Goal: Task Accomplishment & Management: Use online tool/utility

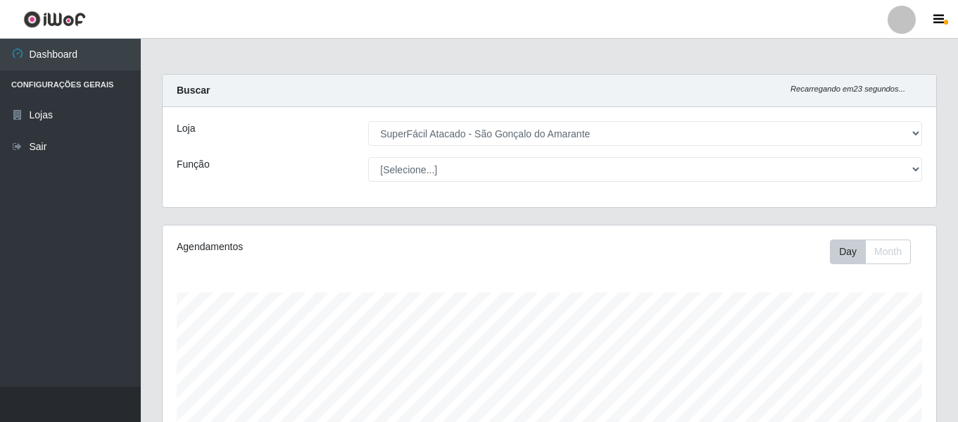
select select "408"
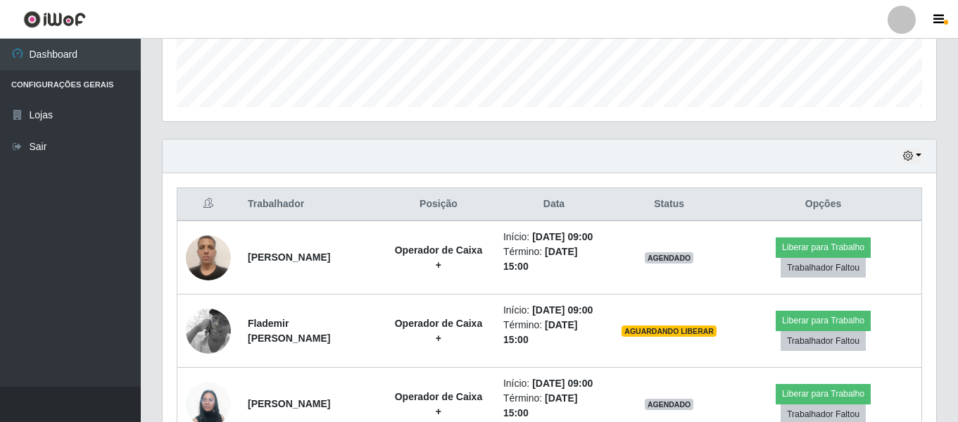
scroll to position [166, 0]
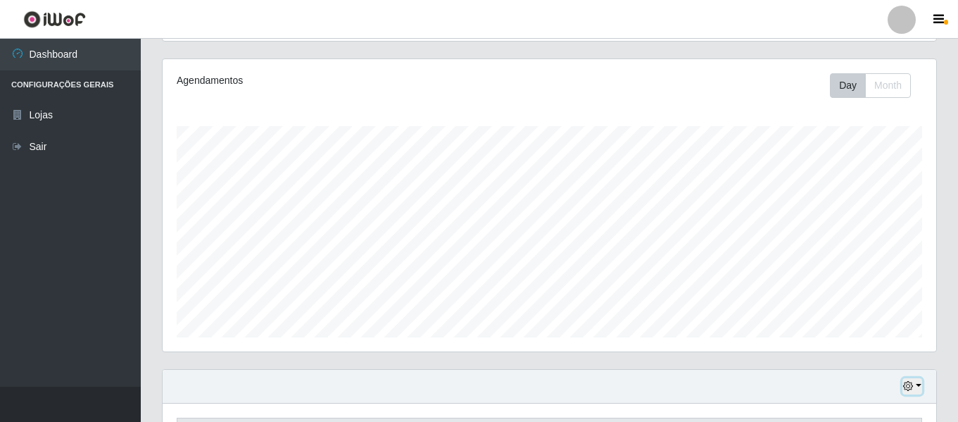
click at [905, 388] on icon "button" at bounding box center [909, 386] width 10 height 10
click at [865, 357] on button "Não encerrados" at bounding box center [866, 363] width 111 height 29
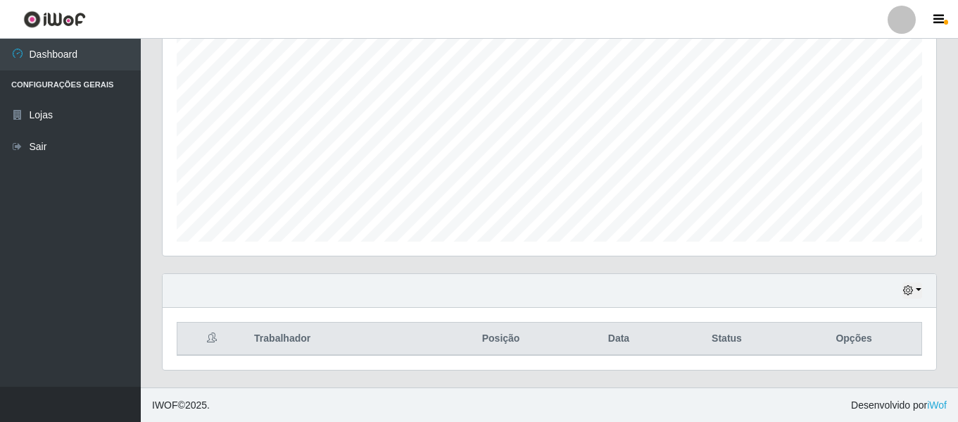
scroll to position [263, 0]
click at [911, 289] on icon "button" at bounding box center [909, 290] width 10 height 10
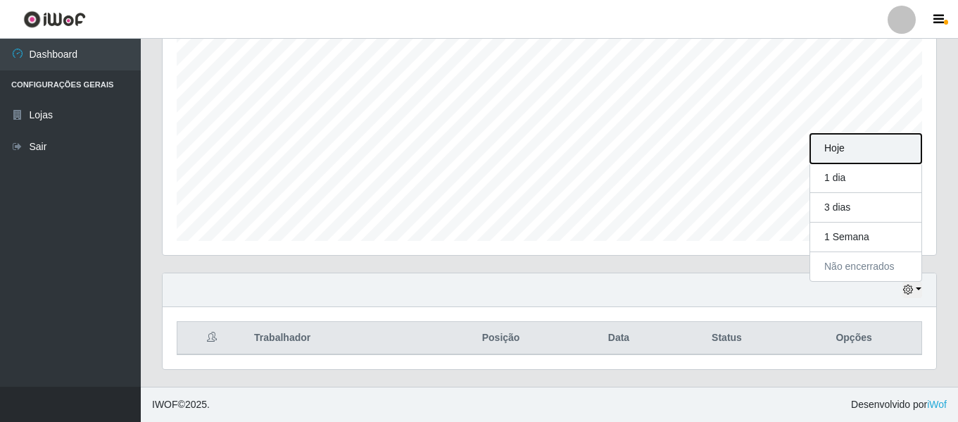
click at [832, 149] on button "Hoje" at bounding box center [866, 149] width 111 height 30
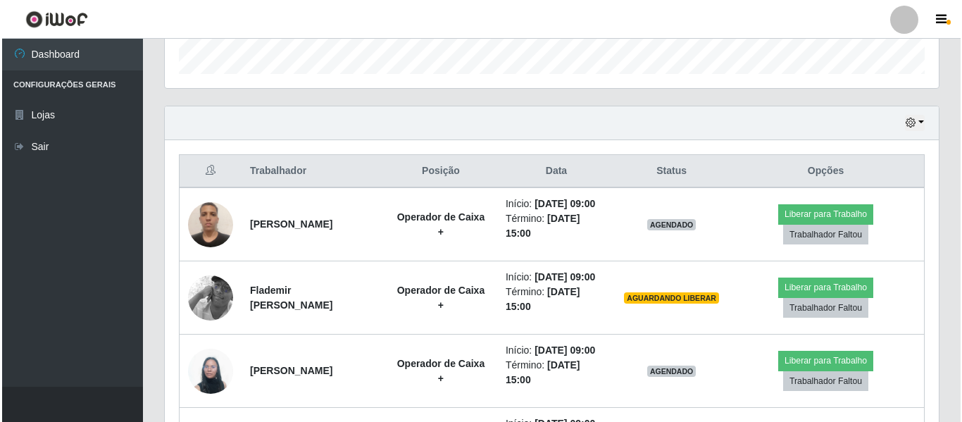
scroll to position [615, 0]
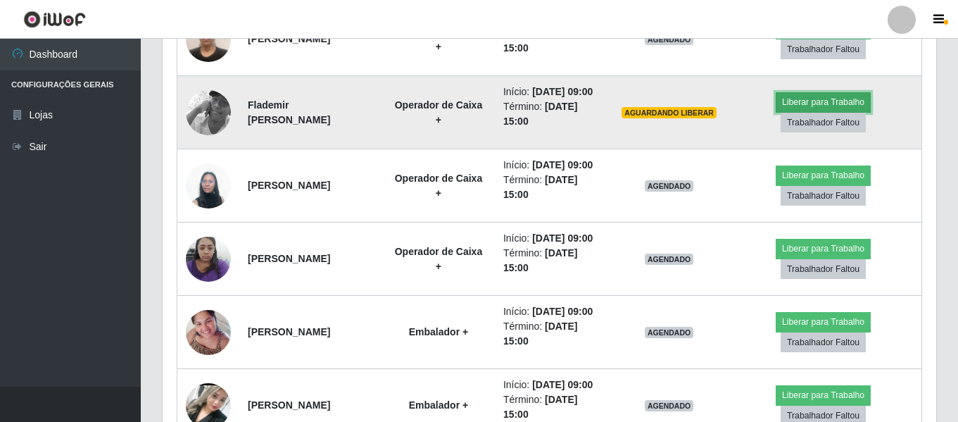
click at [815, 112] on button "Liberar para Trabalho" at bounding box center [823, 102] width 95 height 20
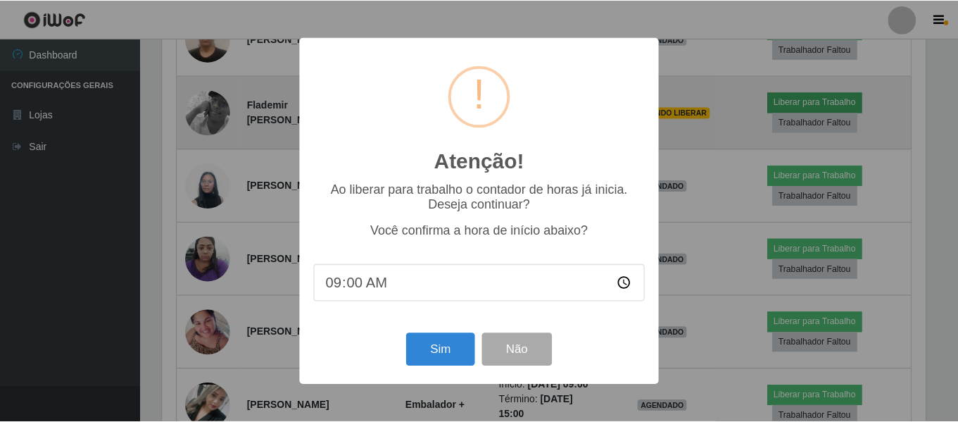
scroll to position [292, 767]
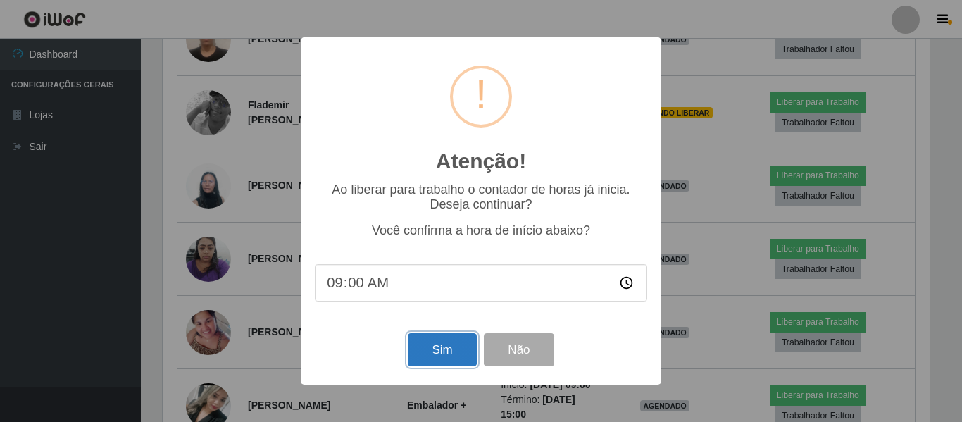
click at [455, 357] on button "Sim" at bounding box center [442, 349] width 68 height 33
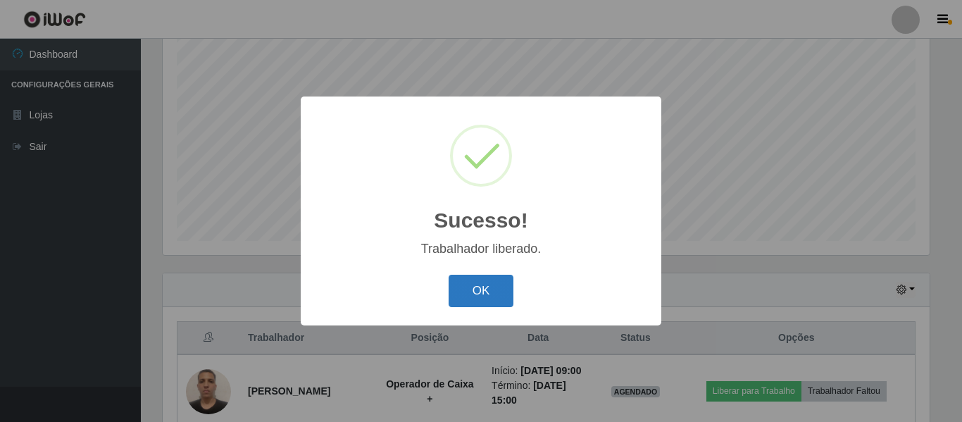
click at [479, 289] on button "OK" at bounding box center [481, 291] width 65 height 33
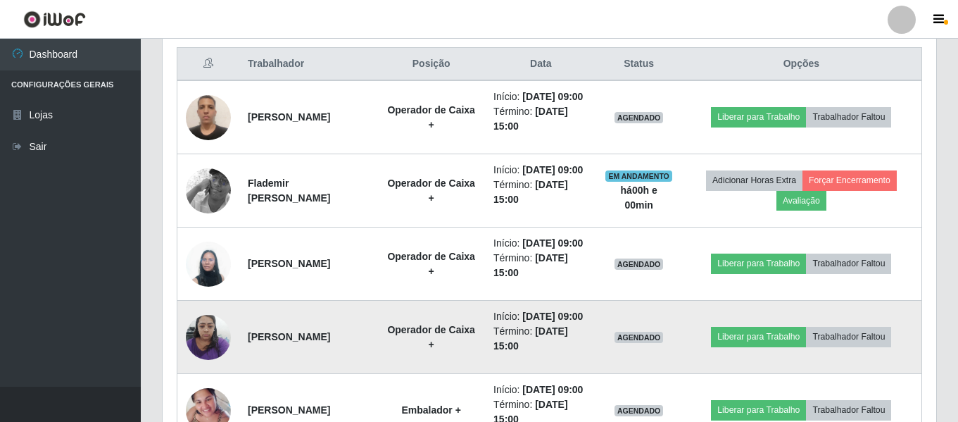
scroll to position [615, 0]
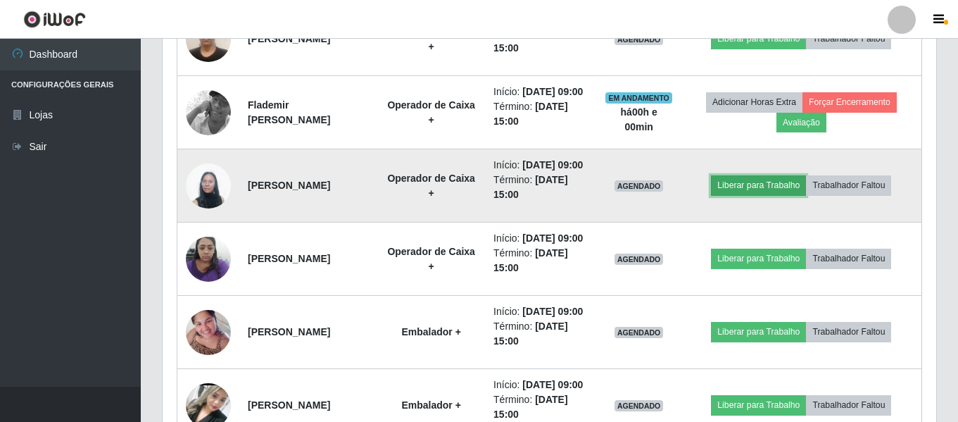
click at [745, 195] on button "Liberar para Trabalho" at bounding box center [758, 185] width 95 height 20
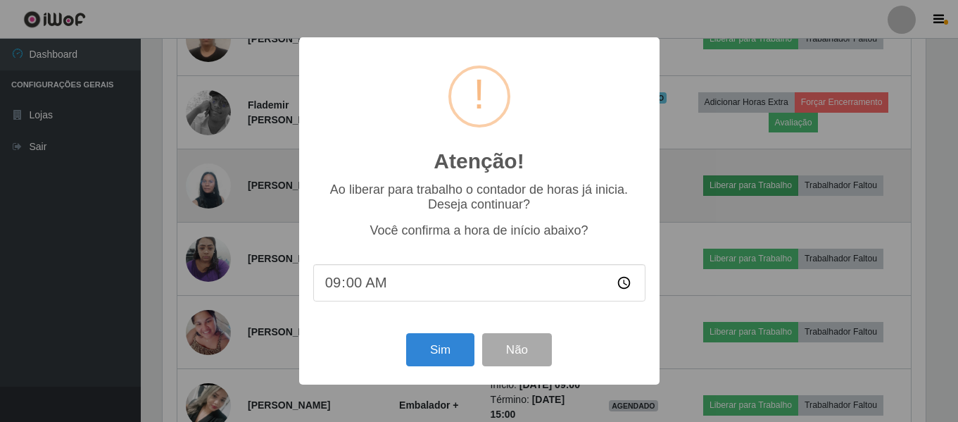
scroll to position [292, 767]
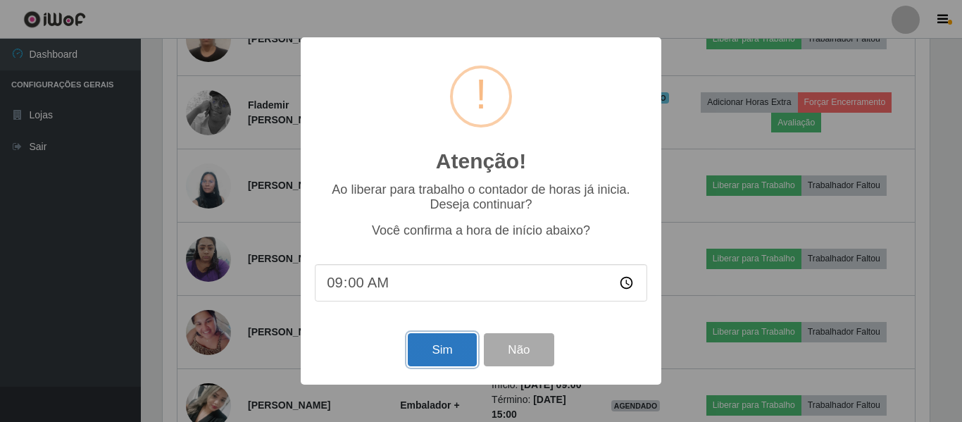
click at [432, 351] on button "Sim" at bounding box center [442, 349] width 68 height 33
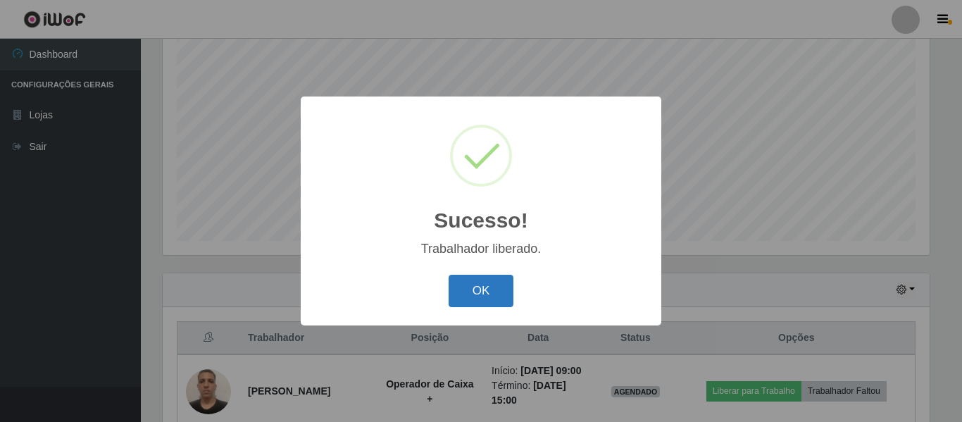
click at [493, 299] on button "OK" at bounding box center [481, 291] width 65 height 33
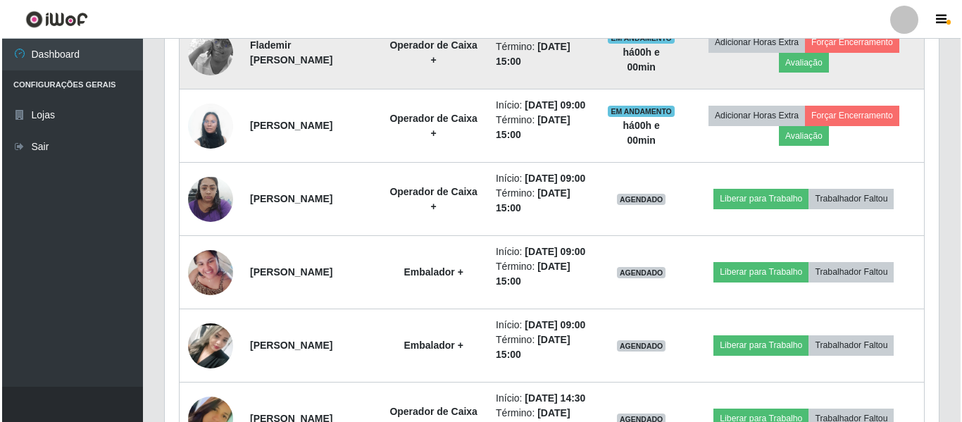
scroll to position [685, 0]
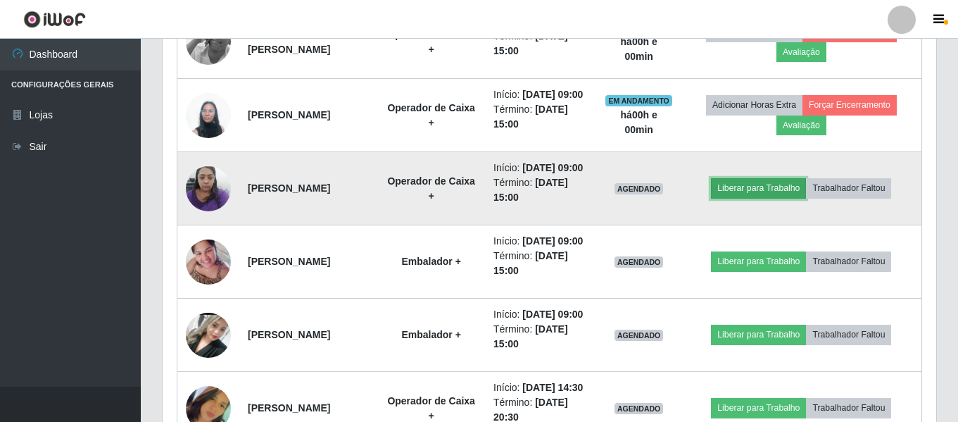
click at [761, 198] on button "Liberar para Trabalho" at bounding box center [758, 188] width 95 height 20
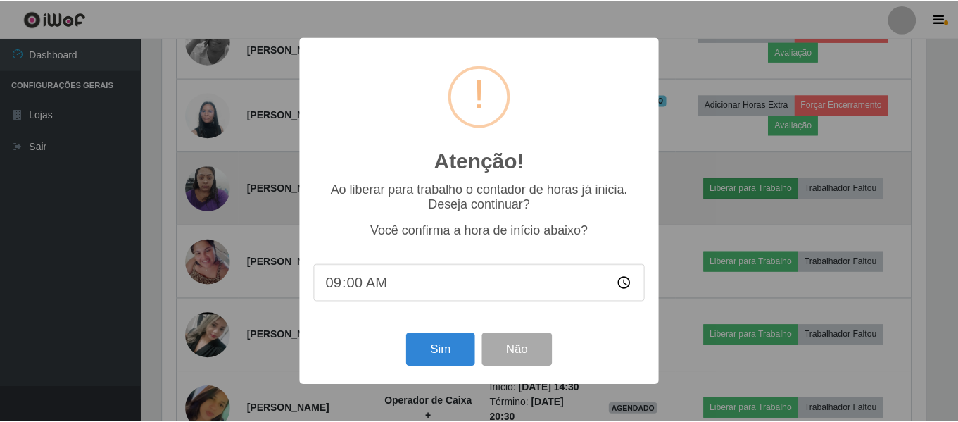
scroll to position [292, 767]
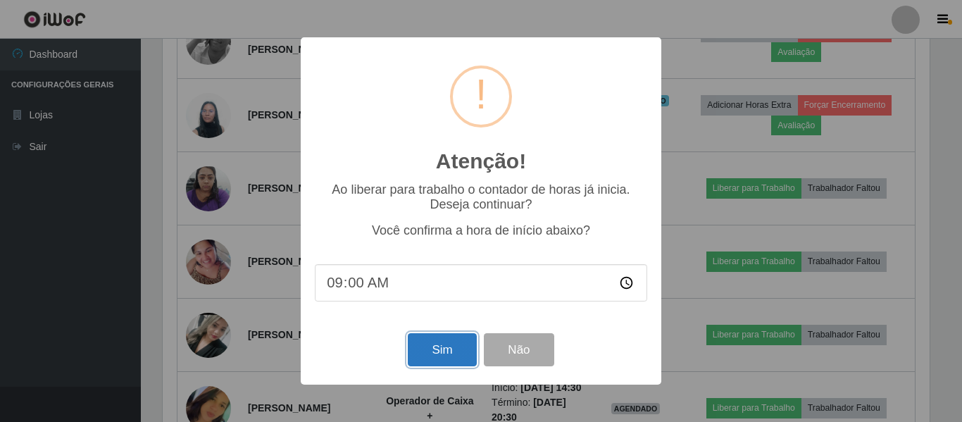
click at [442, 346] on button "Sim" at bounding box center [442, 349] width 68 height 33
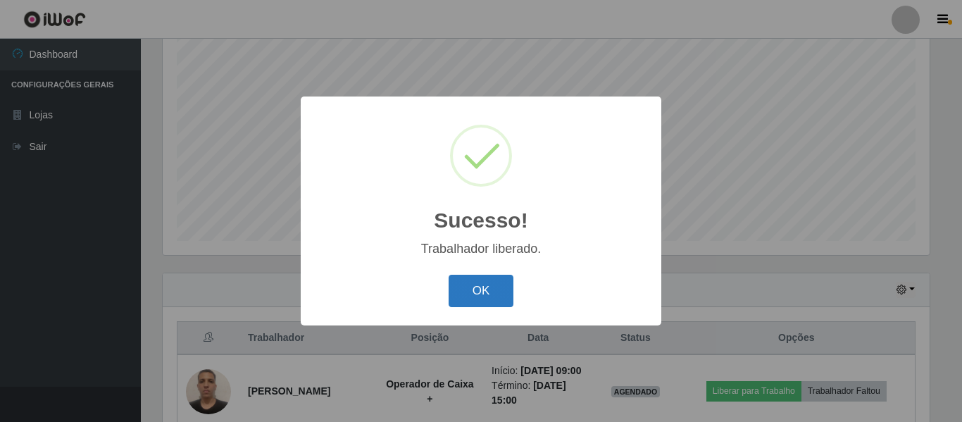
click at [482, 296] on button "OK" at bounding box center [481, 291] width 65 height 33
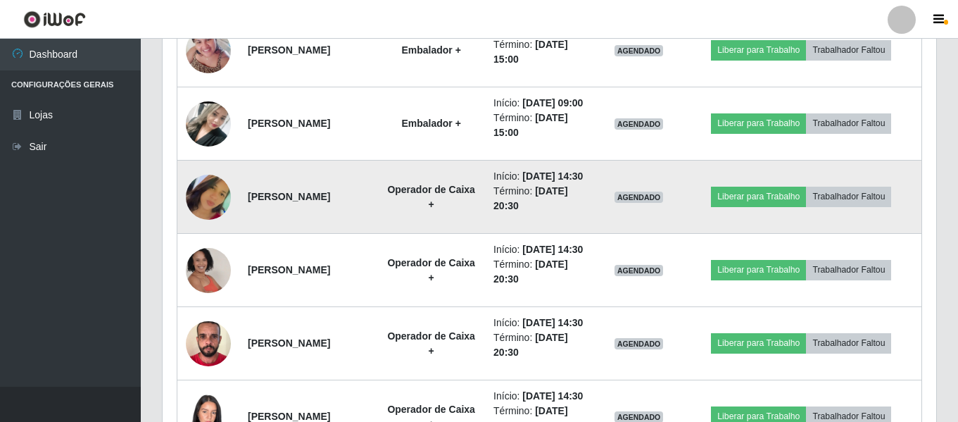
scroll to position [826, 0]
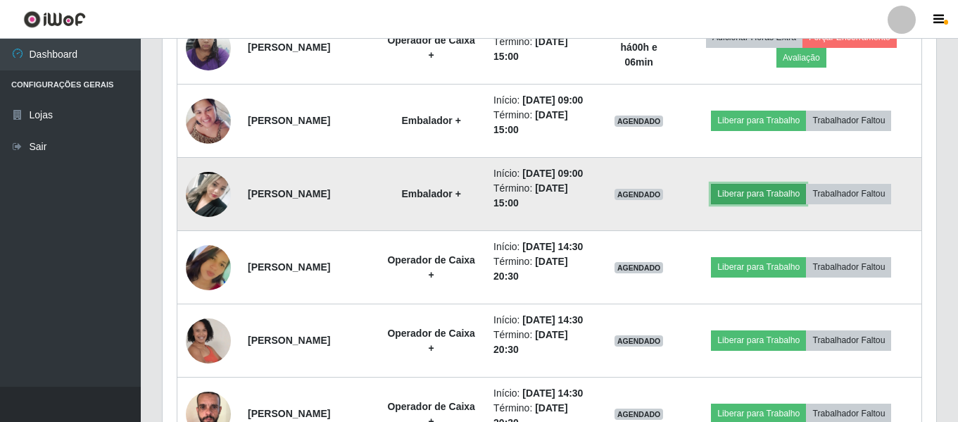
click at [763, 204] on button "Liberar para Trabalho" at bounding box center [758, 194] width 95 height 20
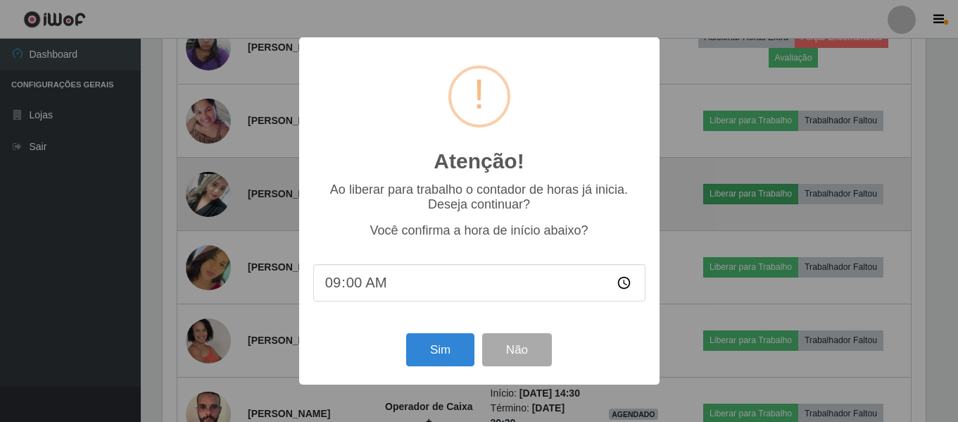
scroll to position [292, 767]
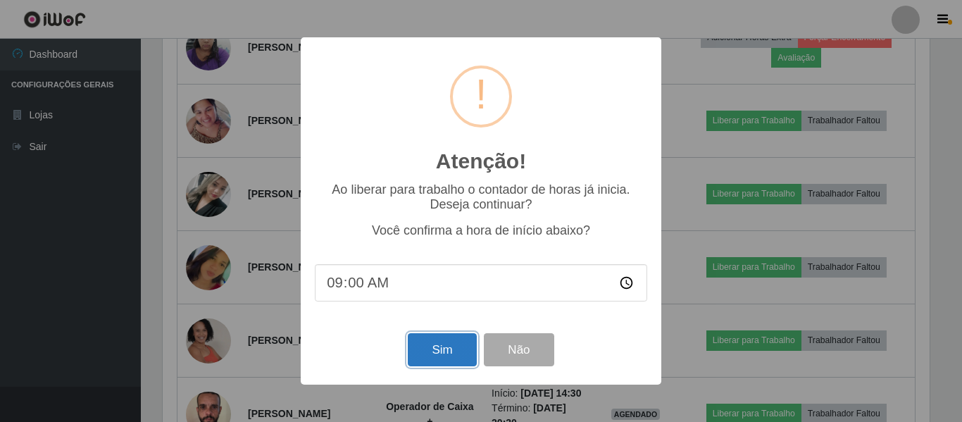
click at [449, 356] on button "Sim" at bounding box center [442, 349] width 68 height 33
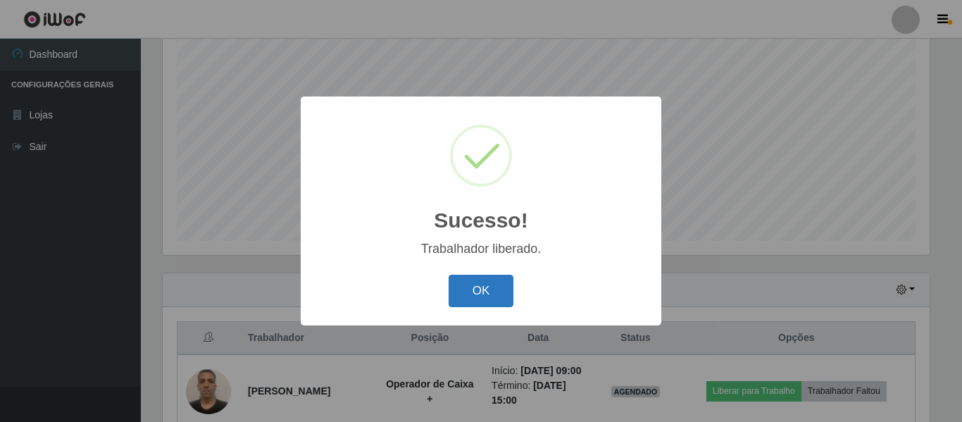
click at [487, 308] on div "OK Cancel" at bounding box center [481, 290] width 332 height 40
click at [505, 290] on button "OK" at bounding box center [481, 291] width 65 height 33
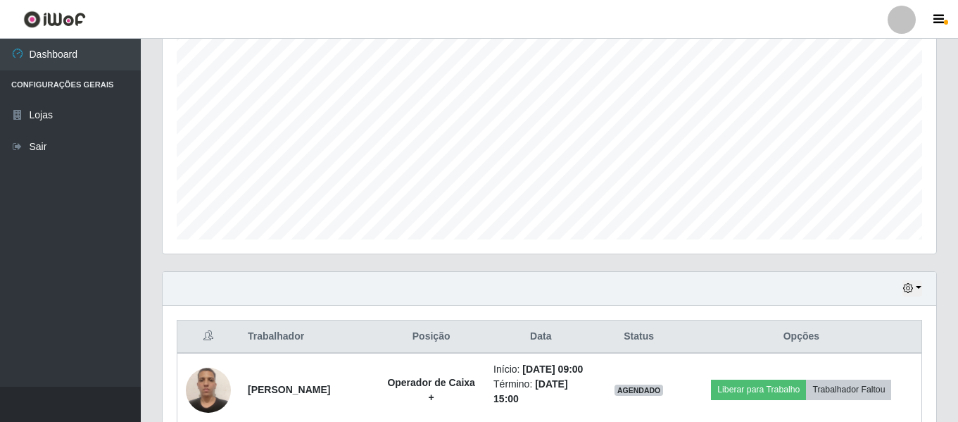
scroll to position [474, 0]
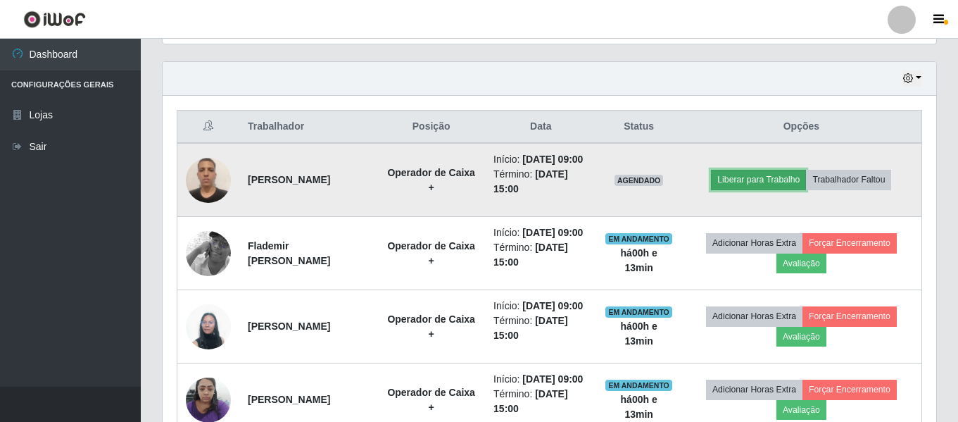
click at [782, 189] on button "Liberar para Trabalho" at bounding box center [758, 180] width 95 height 20
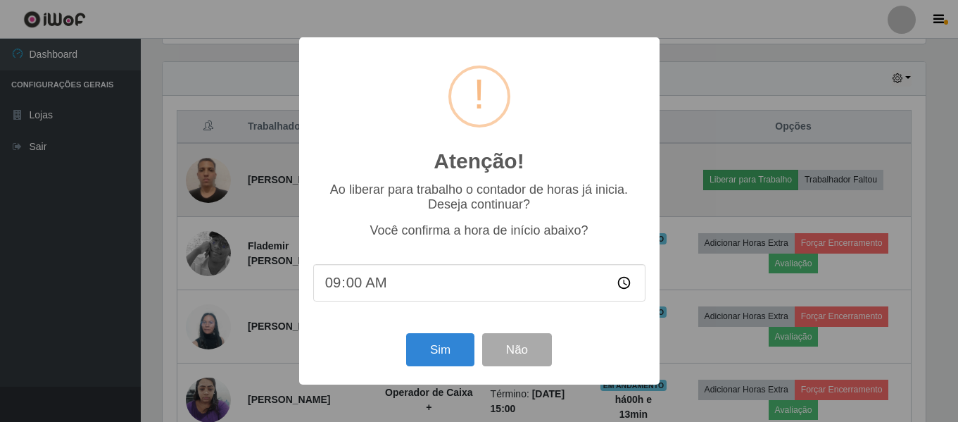
scroll to position [292, 767]
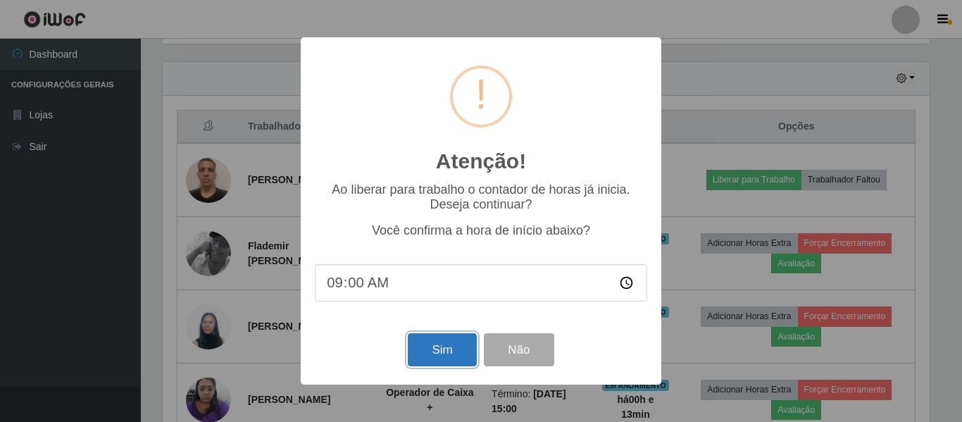
click at [434, 353] on button "Sim" at bounding box center [442, 349] width 68 height 33
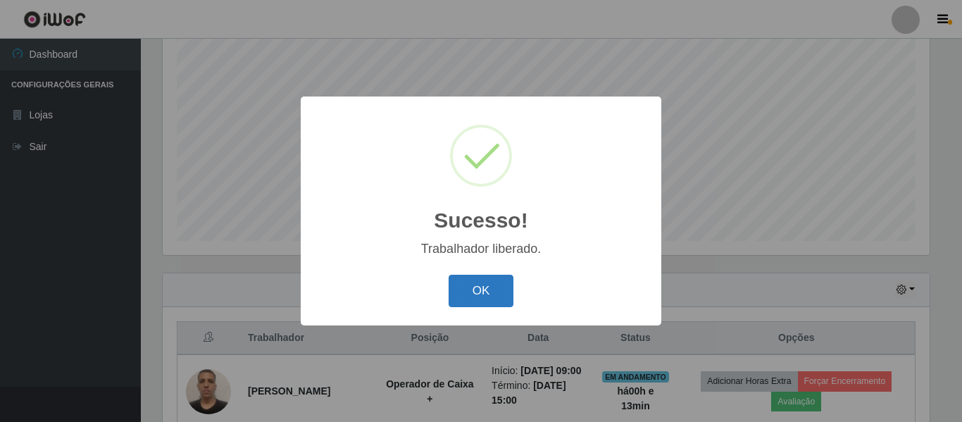
click at [472, 292] on button "OK" at bounding box center [481, 291] width 65 height 33
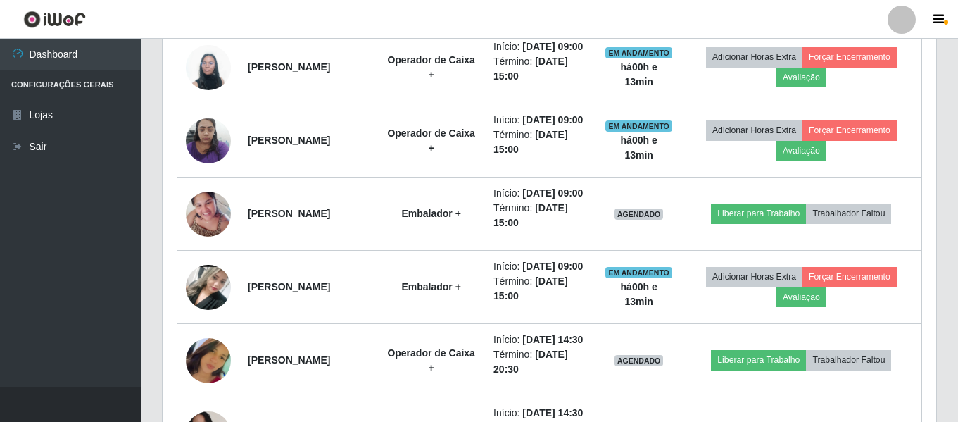
scroll to position [756, 0]
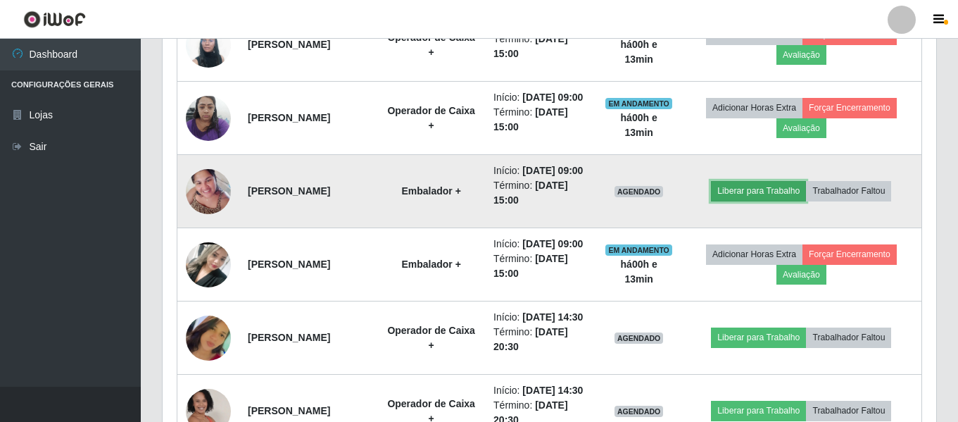
click at [754, 201] on button "Liberar para Trabalho" at bounding box center [758, 191] width 95 height 20
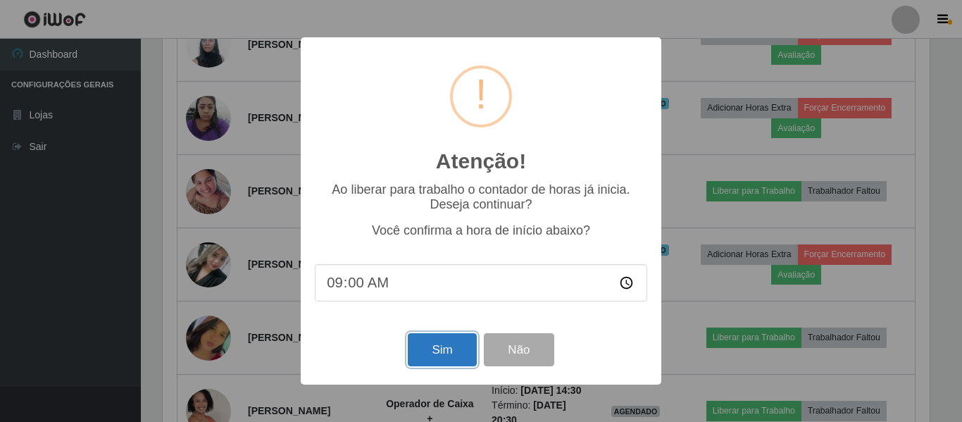
click at [439, 351] on button "Sim" at bounding box center [442, 349] width 68 height 33
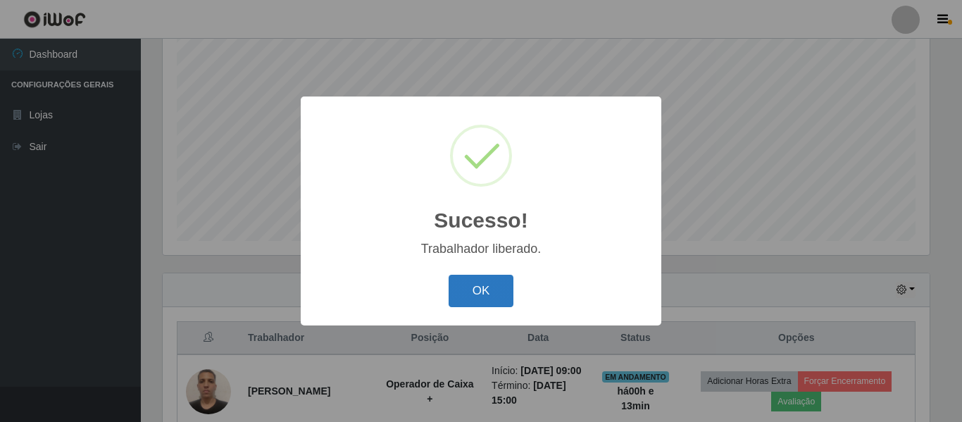
click at [489, 287] on button "OK" at bounding box center [481, 291] width 65 height 33
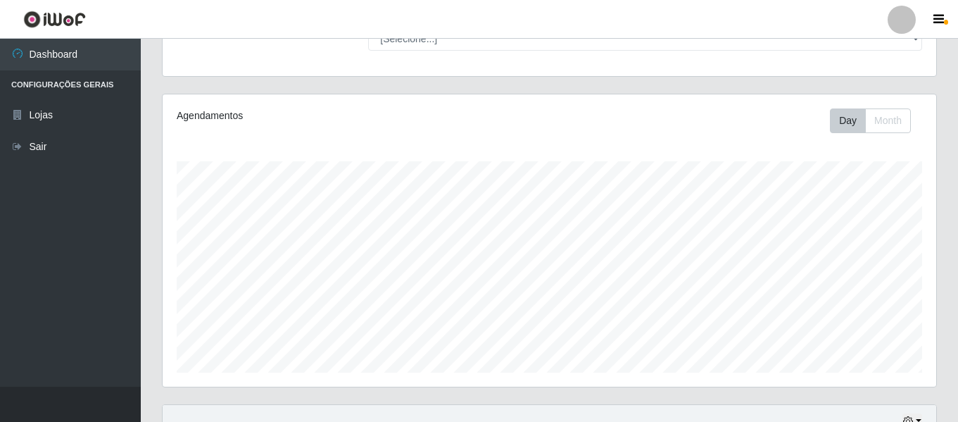
scroll to position [122, 0]
